Goal: Task Accomplishment & Management: Manage account settings

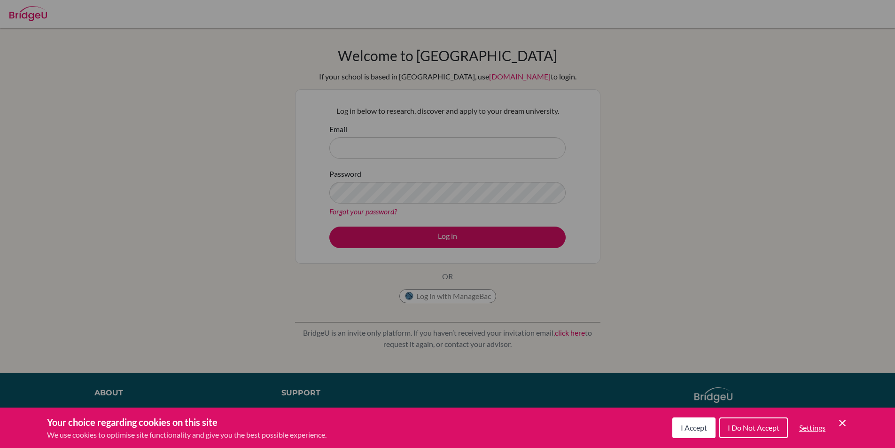
click at [686, 432] on button "I Accept" at bounding box center [693, 427] width 43 height 21
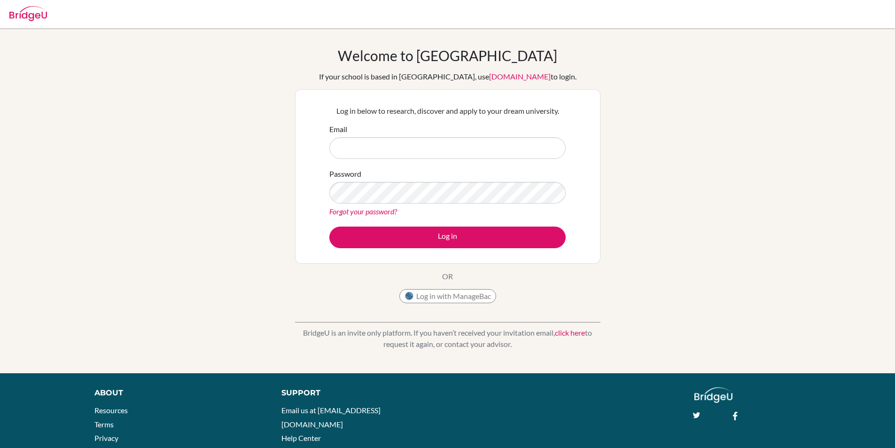
click at [367, 210] on link "Forgot your password?" at bounding box center [363, 211] width 68 height 9
click at [378, 211] on link "Forgot your password?" at bounding box center [363, 211] width 68 height 9
click at [373, 145] on input "Email" at bounding box center [447, 148] width 236 height 22
type input "denx"
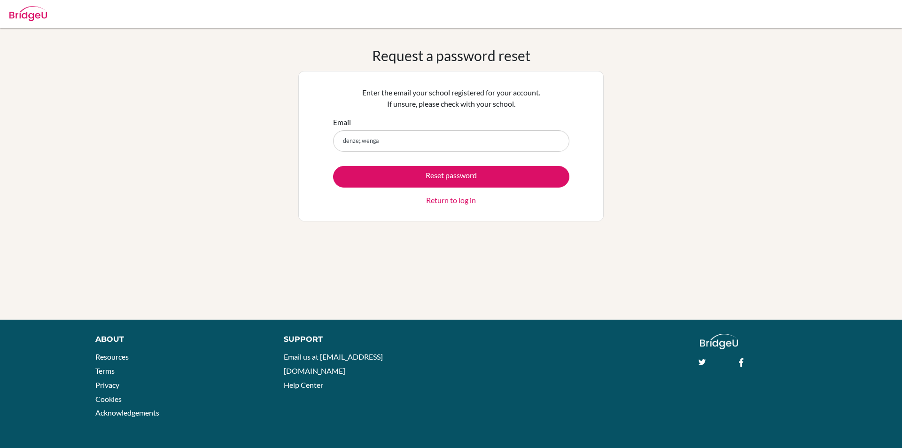
click at [359, 139] on input "denze;.wenga" at bounding box center [451, 141] width 236 height 22
click at [422, 151] on input "denzel.wenga" at bounding box center [451, 141] width 236 height 22
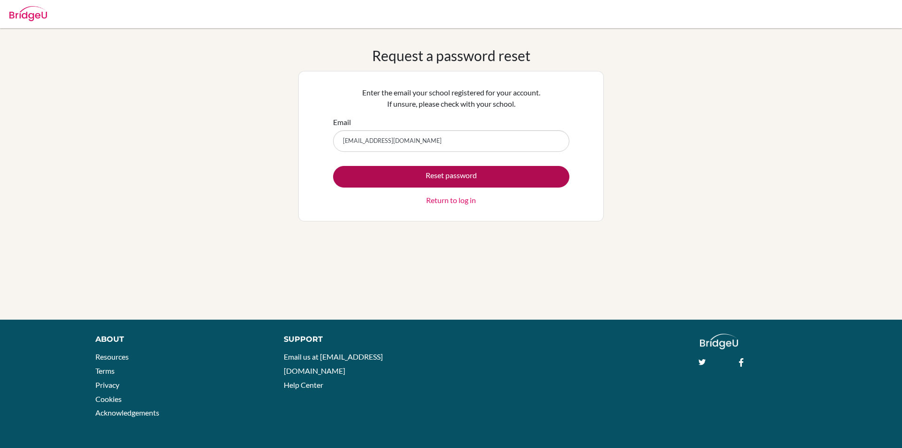
type input "[EMAIL_ADDRESS][DOMAIN_NAME]"
click at [467, 171] on button "Reset password" at bounding box center [451, 177] width 236 height 22
click at [440, 169] on button "Reset password" at bounding box center [451, 177] width 236 height 22
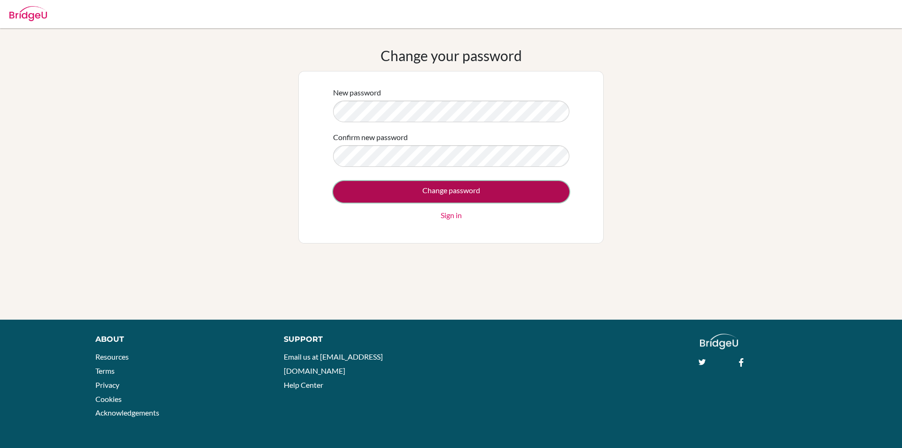
click at [494, 182] on input "Change password" at bounding box center [451, 192] width 236 height 22
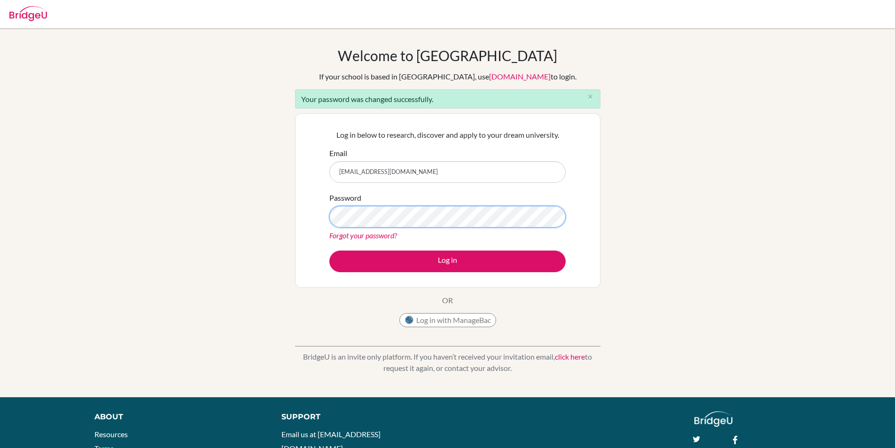
click at [329, 250] on button "Log in" at bounding box center [447, 261] width 236 height 22
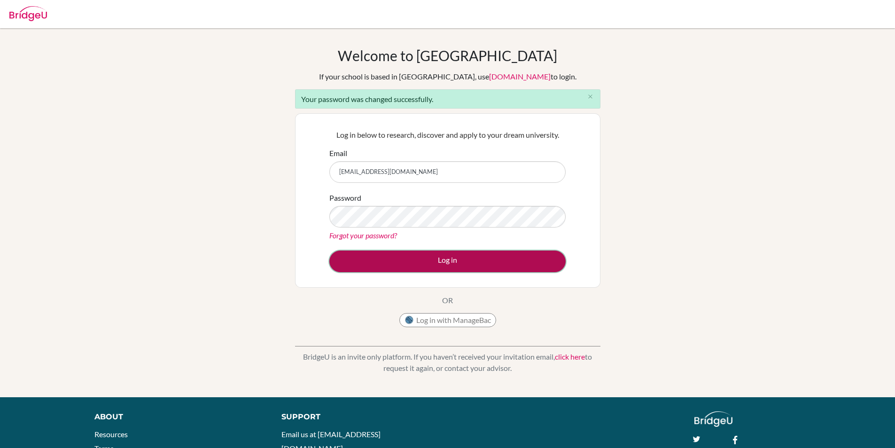
click at [431, 262] on button "Log in" at bounding box center [447, 261] width 236 height 22
